Goal: Task Accomplishment & Management: Manage account settings

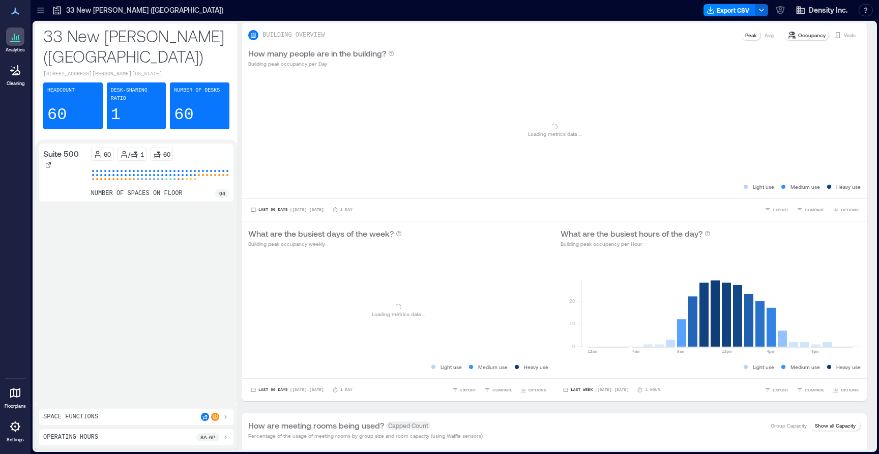
click at [38, 11] on icon at bounding box center [41, 10] width 10 height 10
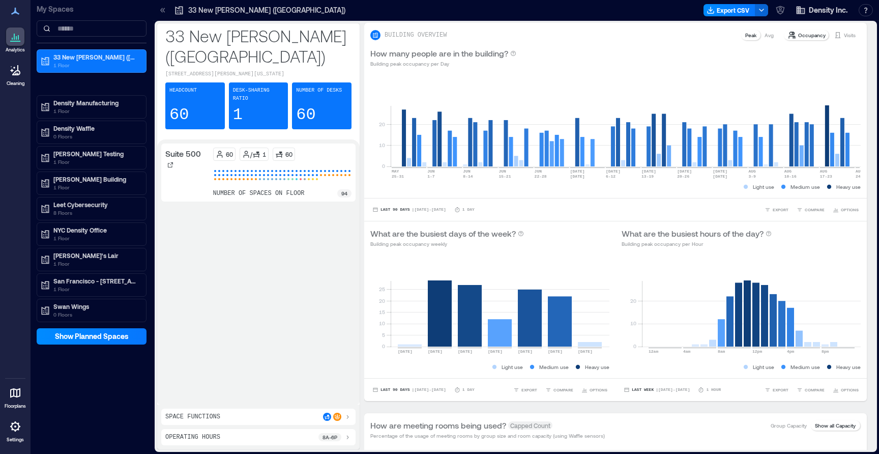
click at [7, 400] on div at bounding box center [15, 393] width 18 height 18
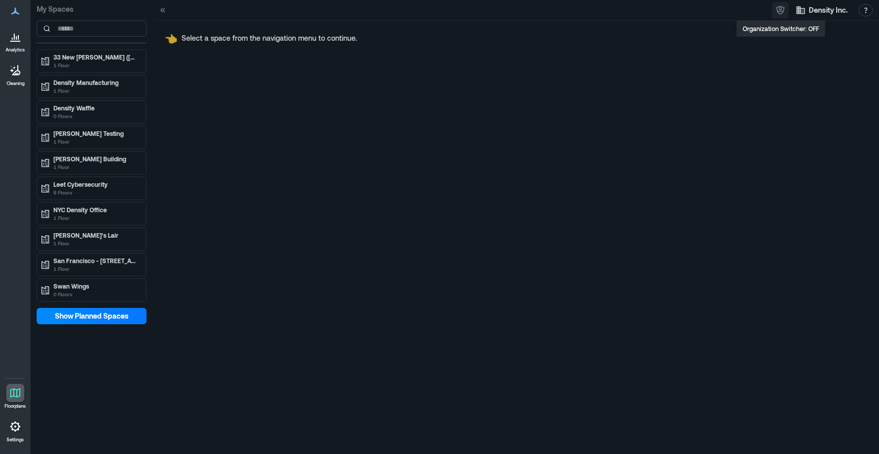
click at [783, 15] on icon "button" at bounding box center [780, 10] width 10 height 10
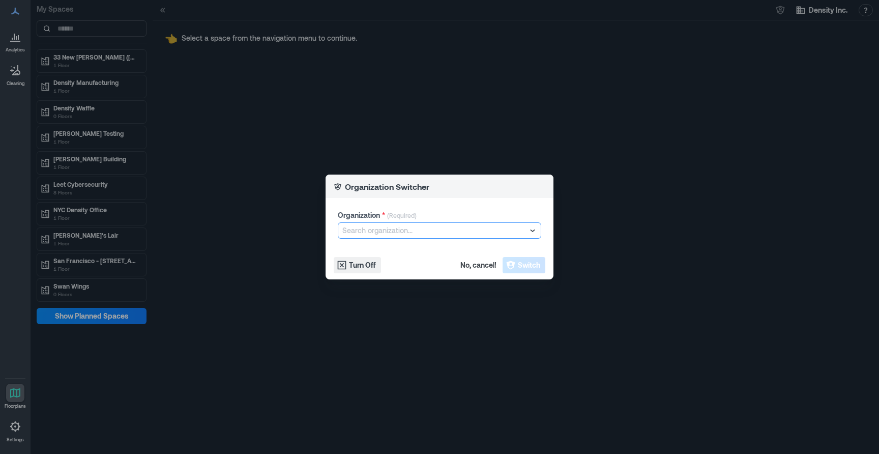
click at [415, 225] on div at bounding box center [434, 230] width 184 height 12
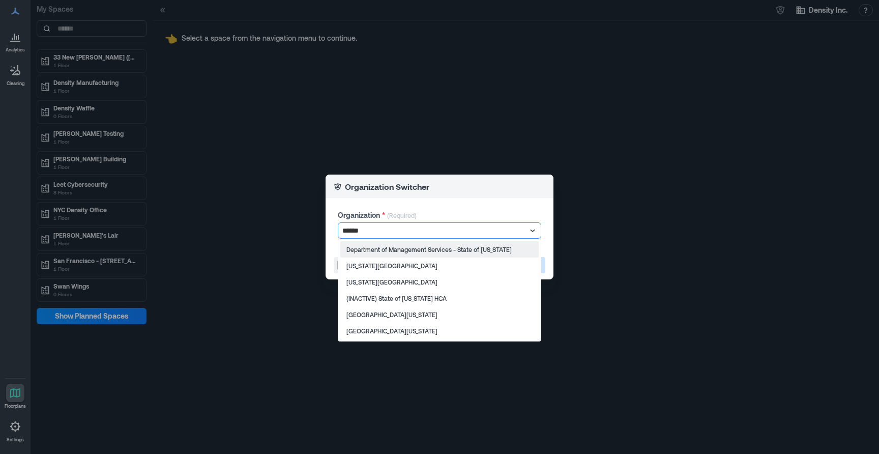
type input "*******"
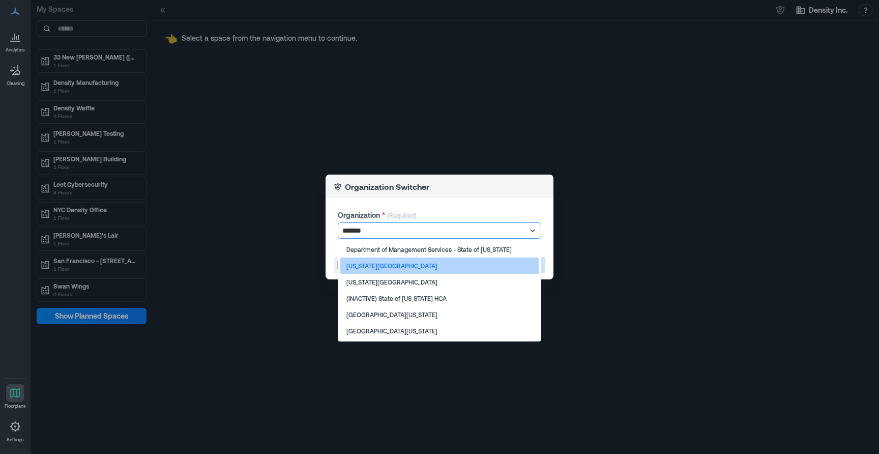
click at [417, 271] on div "[US_STATE][GEOGRAPHIC_DATA]" at bounding box center [439, 265] width 198 height 16
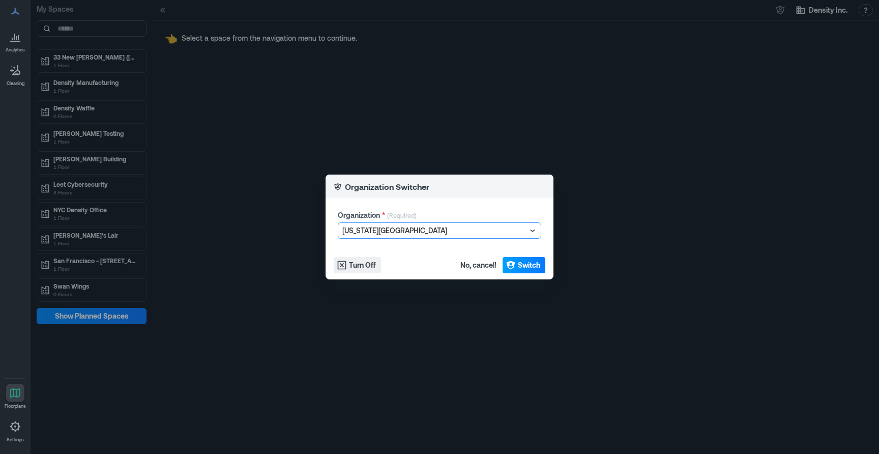
click at [522, 264] on span "Switch" at bounding box center [529, 265] width 22 height 10
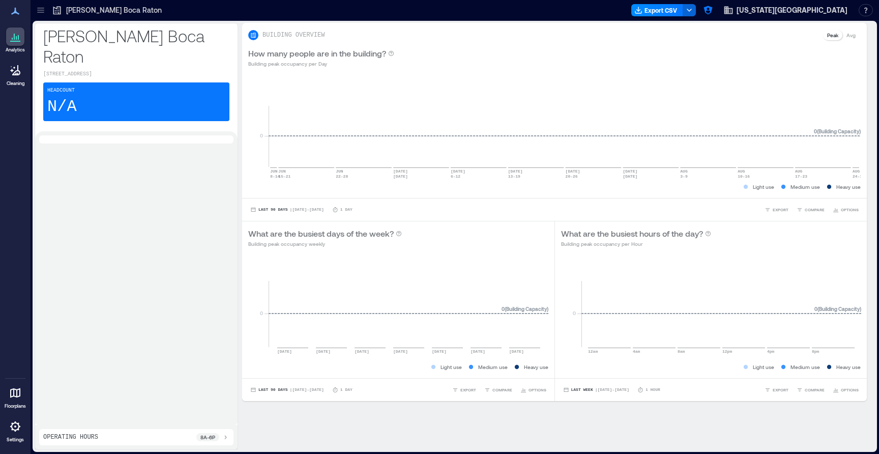
click at [34, 12] on div at bounding box center [41, 10] width 16 height 16
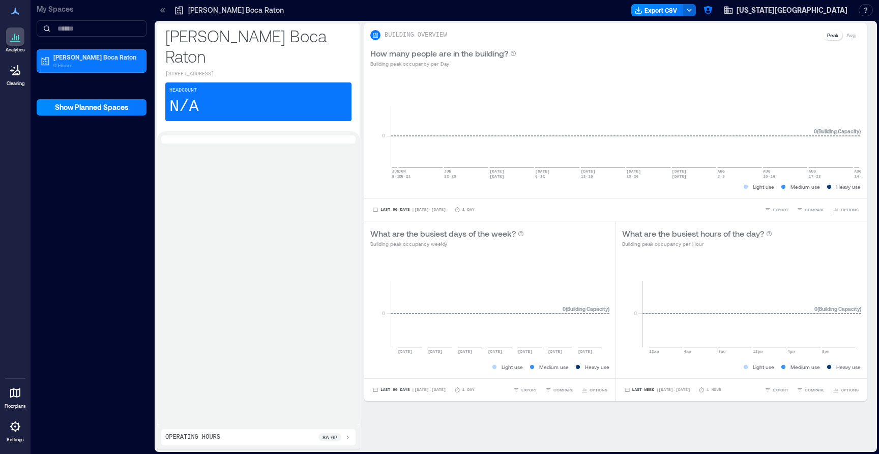
click at [15, 432] on div at bounding box center [15, 426] width 18 height 18
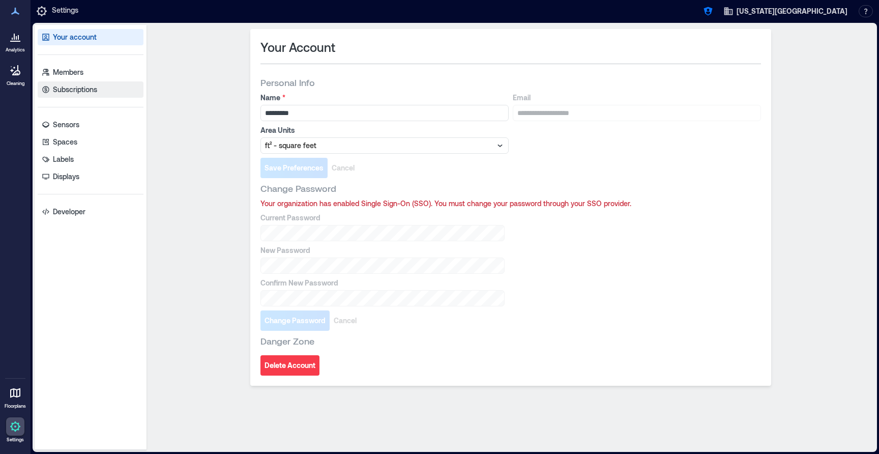
click at [89, 87] on p "Subscriptions" at bounding box center [75, 89] width 44 height 10
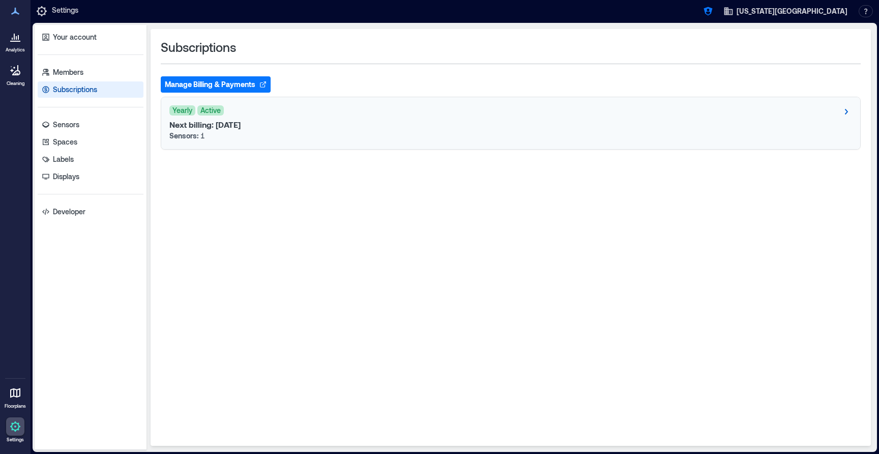
click at [241, 128] on p "Next billing: Aug 25, 2026" at bounding box center [204, 125] width 71 height 10
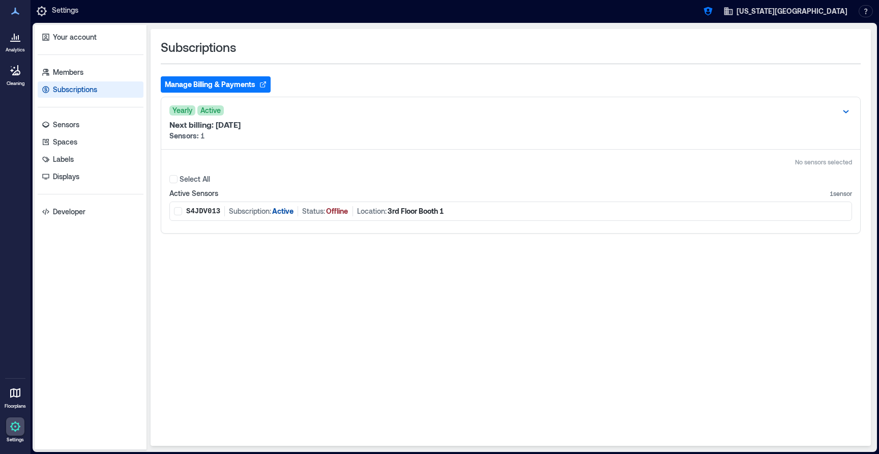
click at [241, 85] on button "Manage Billing & Payments" at bounding box center [216, 84] width 110 height 16
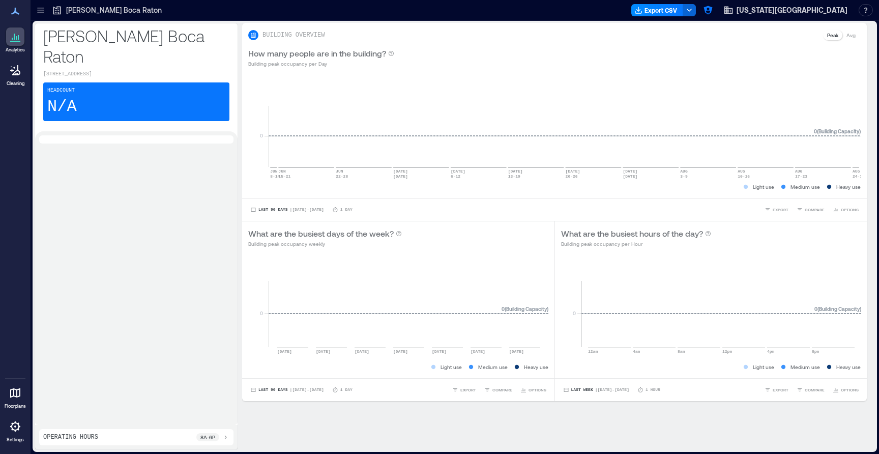
click at [41, 9] on icon at bounding box center [41, 10] width 10 height 10
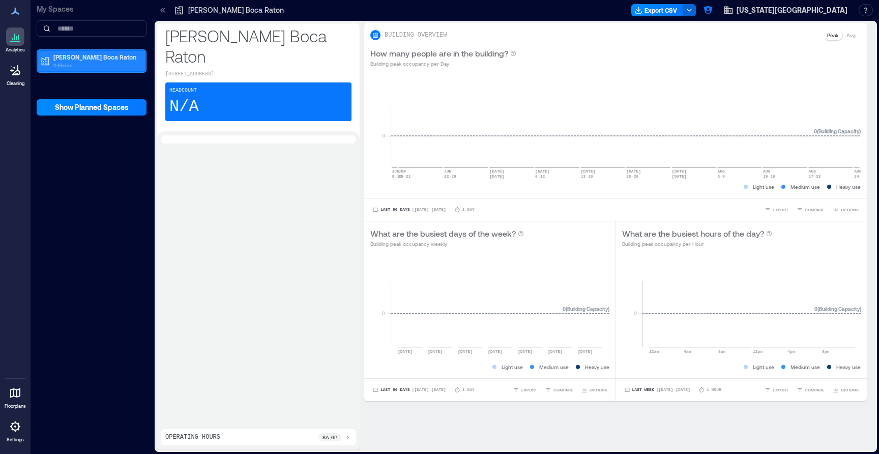
click at [72, 68] on p "0 Floors" at bounding box center [95, 65] width 85 height 8
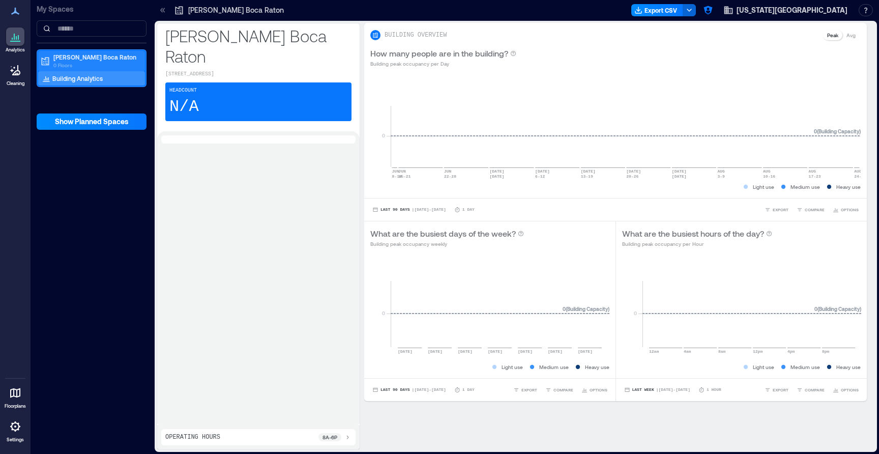
click at [86, 64] on p "0 Floors" at bounding box center [95, 65] width 85 height 8
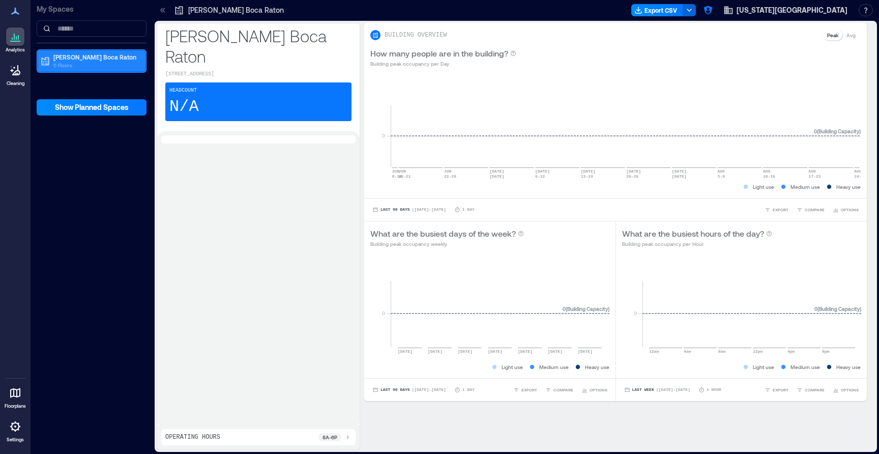
click at [88, 64] on p "0 Floors" at bounding box center [95, 65] width 85 height 8
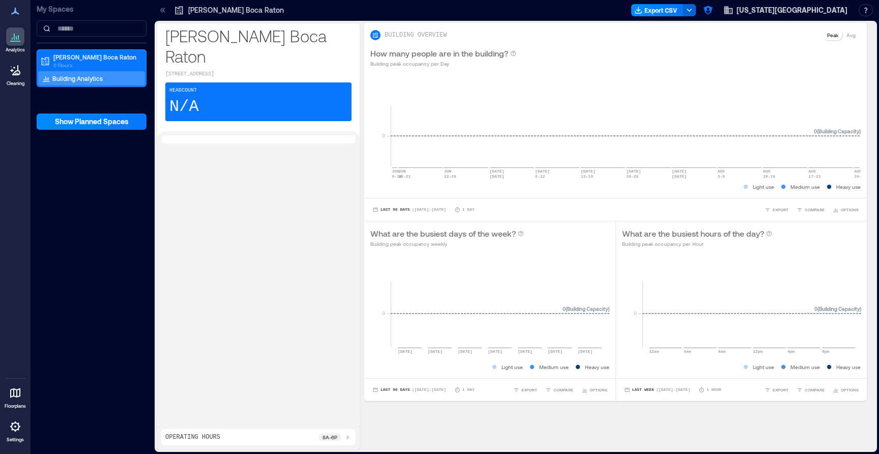
click at [244, 135] on div at bounding box center [258, 139] width 194 height 8
click at [76, 80] on p "Building Analytics" at bounding box center [77, 78] width 50 height 8
click at [92, 60] on p "SE Wimberly Boca Raton" at bounding box center [95, 57] width 85 height 8
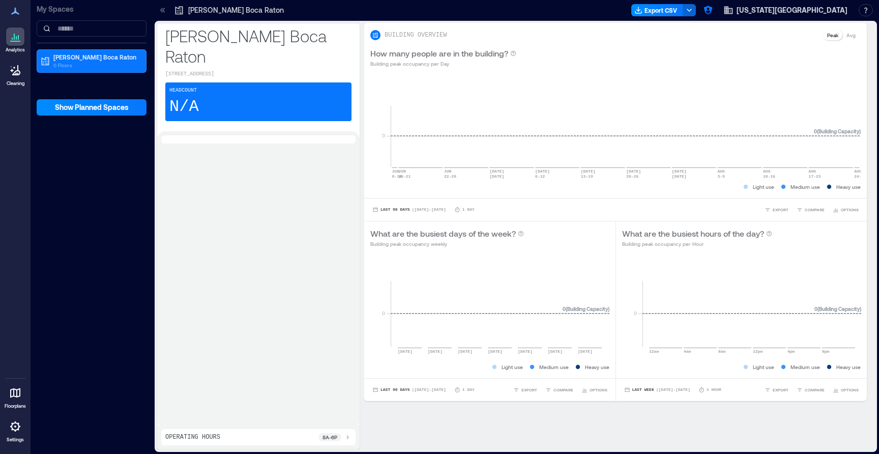
click at [16, 398] on icon at bounding box center [15, 393] width 12 height 12
